Goal: Task Accomplishment & Management: Manage account settings

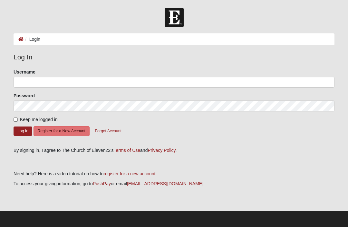
click at [173, 40] on ol "Login" at bounding box center [174, 39] width 320 height 12
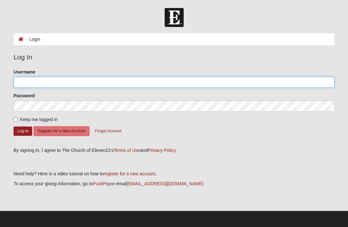
click at [123, 84] on input "Username" at bounding box center [174, 82] width 320 height 11
type input "Alextex12"
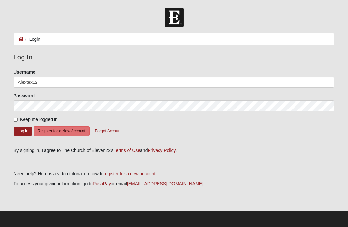
click at [24, 134] on button "Log In" at bounding box center [23, 131] width 19 height 9
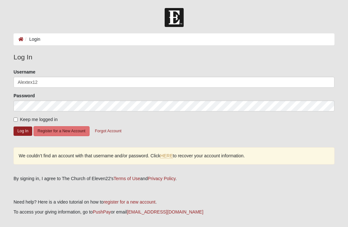
click at [172, 153] on link "HERE" at bounding box center [166, 155] width 13 height 5
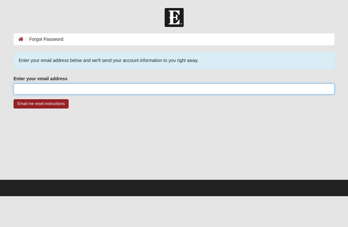
click at [159, 88] on input "Enter your email address" at bounding box center [174, 89] width 320 height 11
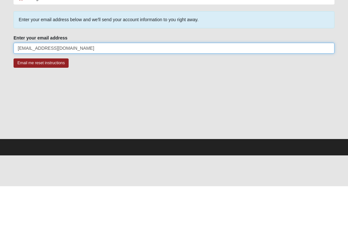
type input "Alexandramarietex@gmail.com"
click at [41, 99] on input "Email me reset instructions" at bounding box center [41, 103] width 55 height 9
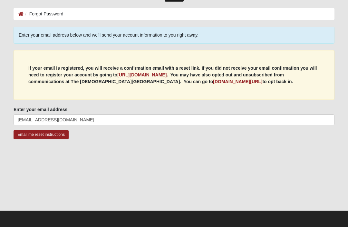
click at [62, 135] on input "Email me reset instructions" at bounding box center [41, 134] width 55 height 9
